Goal: Answer question/provide support: Share knowledge or assist other users

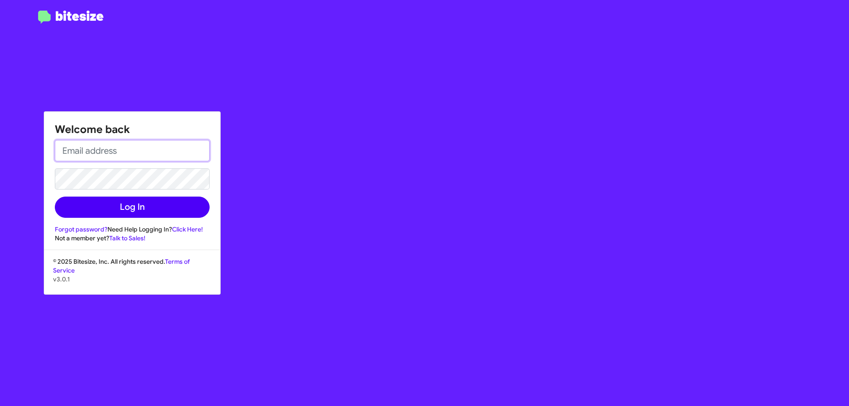
type input "[EMAIL_ADDRESS][DOMAIN_NAME]"
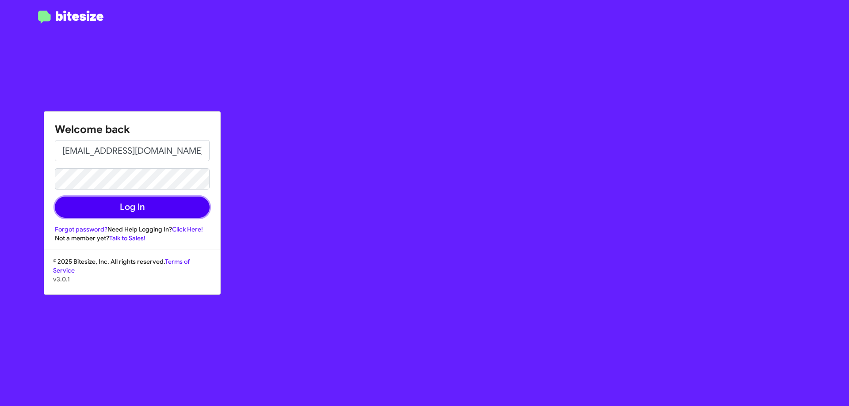
click at [168, 204] on button "Log In" at bounding box center [132, 207] width 155 height 21
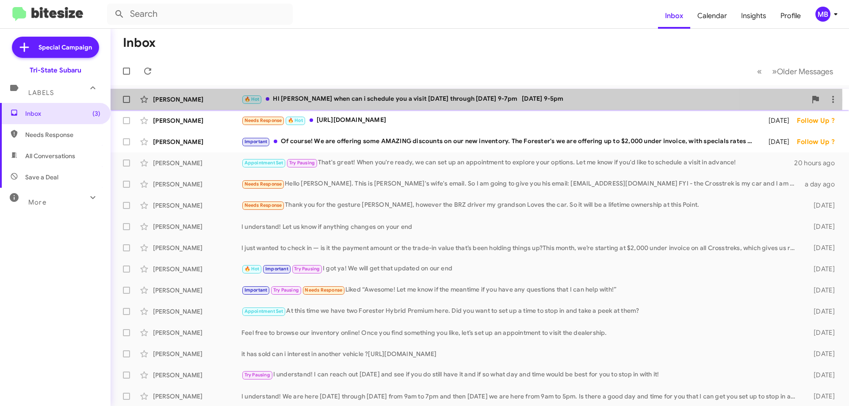
click at [229, 99] on div "[PERSON_NAME]" at bounding box center [197, 99] width 88 height 9
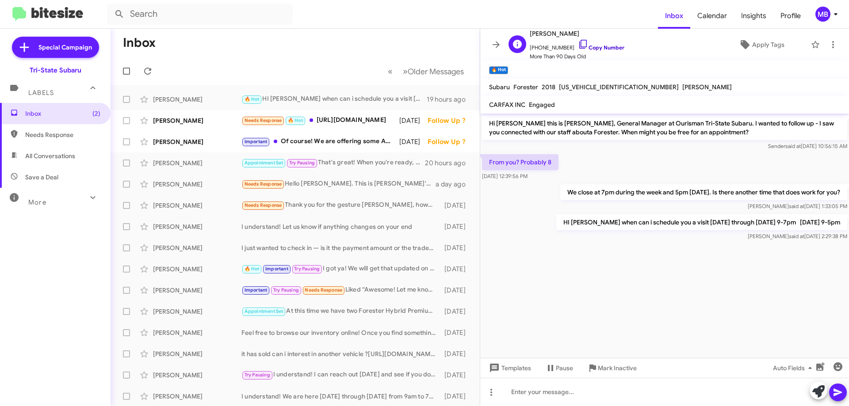
click at [590, 46] on link "Copy Number" at bounding box center [601, 47] width 46 height 7
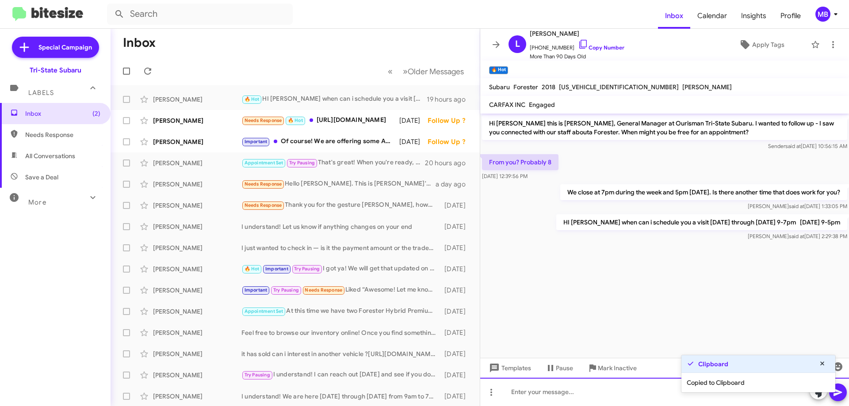
click at [611, 395] on div at bounding box center [664, 392] width 369 height 28
click at [397, 118] on div "Needs Response 🔥 Hot [URL][DOMAIN_NAME]" at bounding box center [339, 120] width 196 height 10
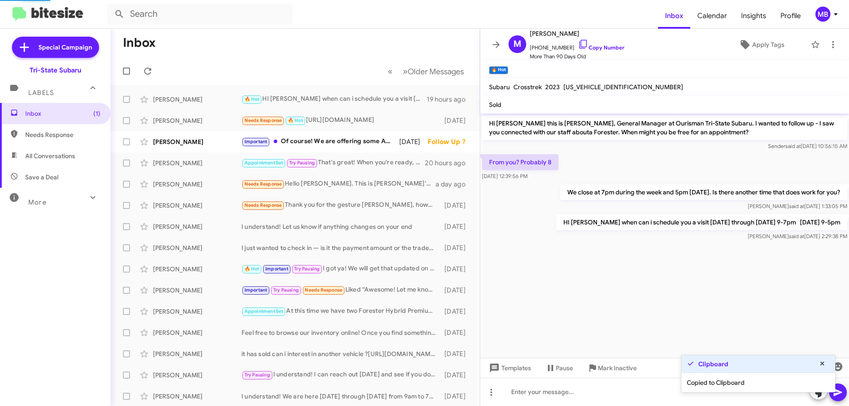
scroll to position [140, 0]
